Goal: Task Accomplishment & Management: Use online tool/utility

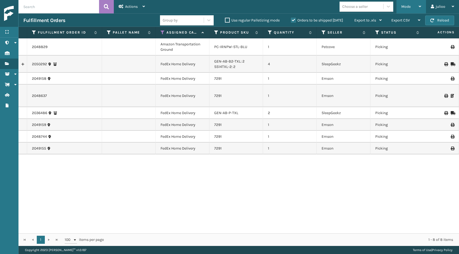
click at [420, 8] on div "Mode" at bounding box center [411, 6] width 20 height 13
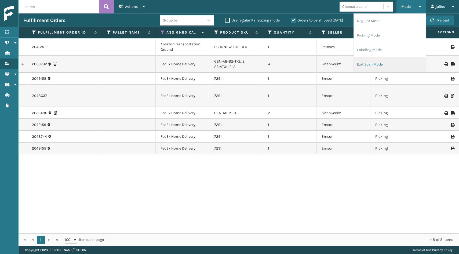
click at [368, 63] on li "Exit Scan Mode" at bounding box center [390, 64] width 72 height 14
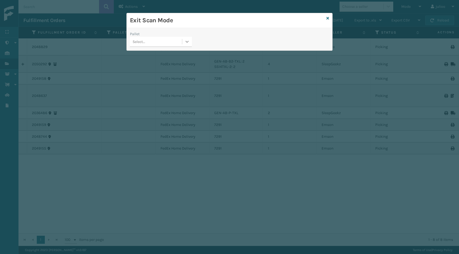
click at [192, 43] on div at bounding box center [187, 42] width 10 height 10
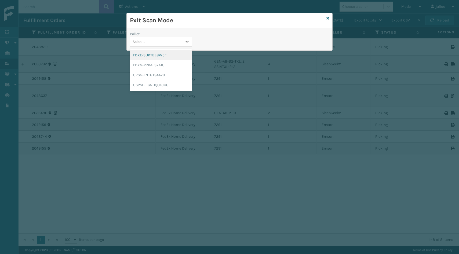
click at [175, 57] on div "FDXE-SUKTBL8W5F" at bounding box center [161, 55] width 62 height 10
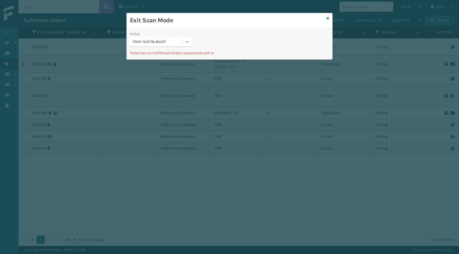
click at [183, 42] on div at bounding box center [187, 42] width 10 height 10
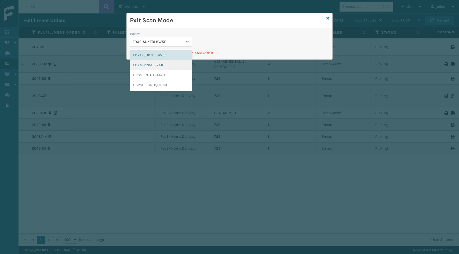
click at [158, 66] on div "FDXG-R7K4LSY41U" at bounding box center [161, 65] width 62 height 10
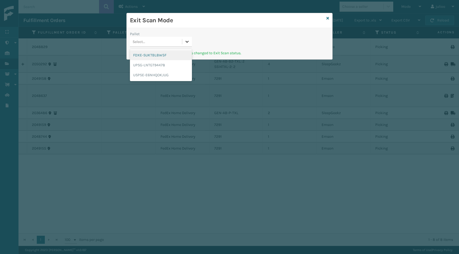
click at [186, 44] on div at bounding box center [187, 42] width 10 height 10
click at [166, 62] on div "UPSG-LNTGT94478" at bounding box center [161, 65] width 62 height 10
click at [187, 46] on div at bounding box center [187, 42] width 10 height 10
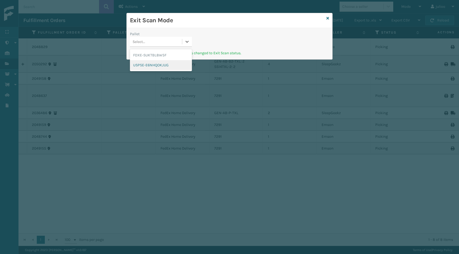
click at [173, 65] on div "USPSE-E6NHQOKJUG" at bounding box center [161, 65] width 62 height 10
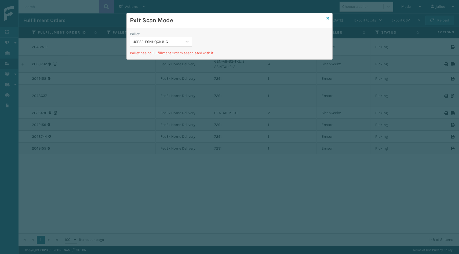
click at [327, 19] on icon at bounding box center [327, 18] width 3 height 4
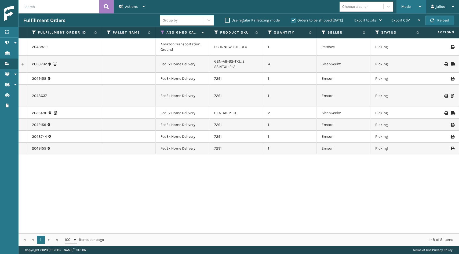
click at [413, 9] on div "Mode" at bounding box center [411, 6] width 20 height 13
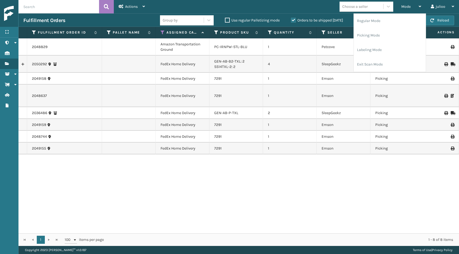
click at [298, 9] on div "Mode Regular Mode Picking Mode Labeling Mode Exit Scan Mode Choose a seller jul…" at bounding box center [304, 6] width 309 height 13
